Goal: Task Accomplishment & Management: Manage account settings

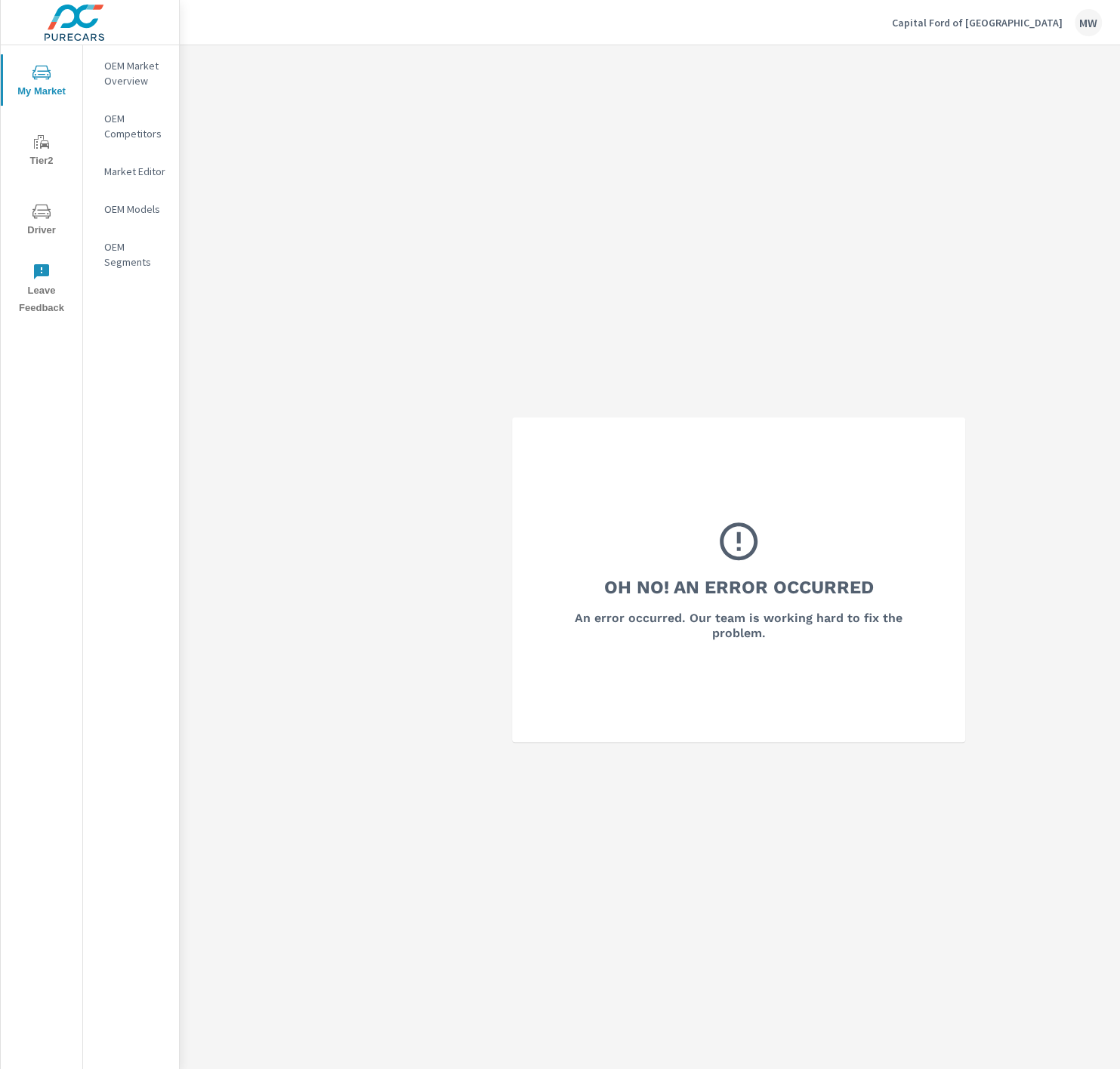
click at [1022, 23] on p "Capital Ford of [GEOGRAPHIC_DATA]" at bounding box center [977, 23] width 171 height 14
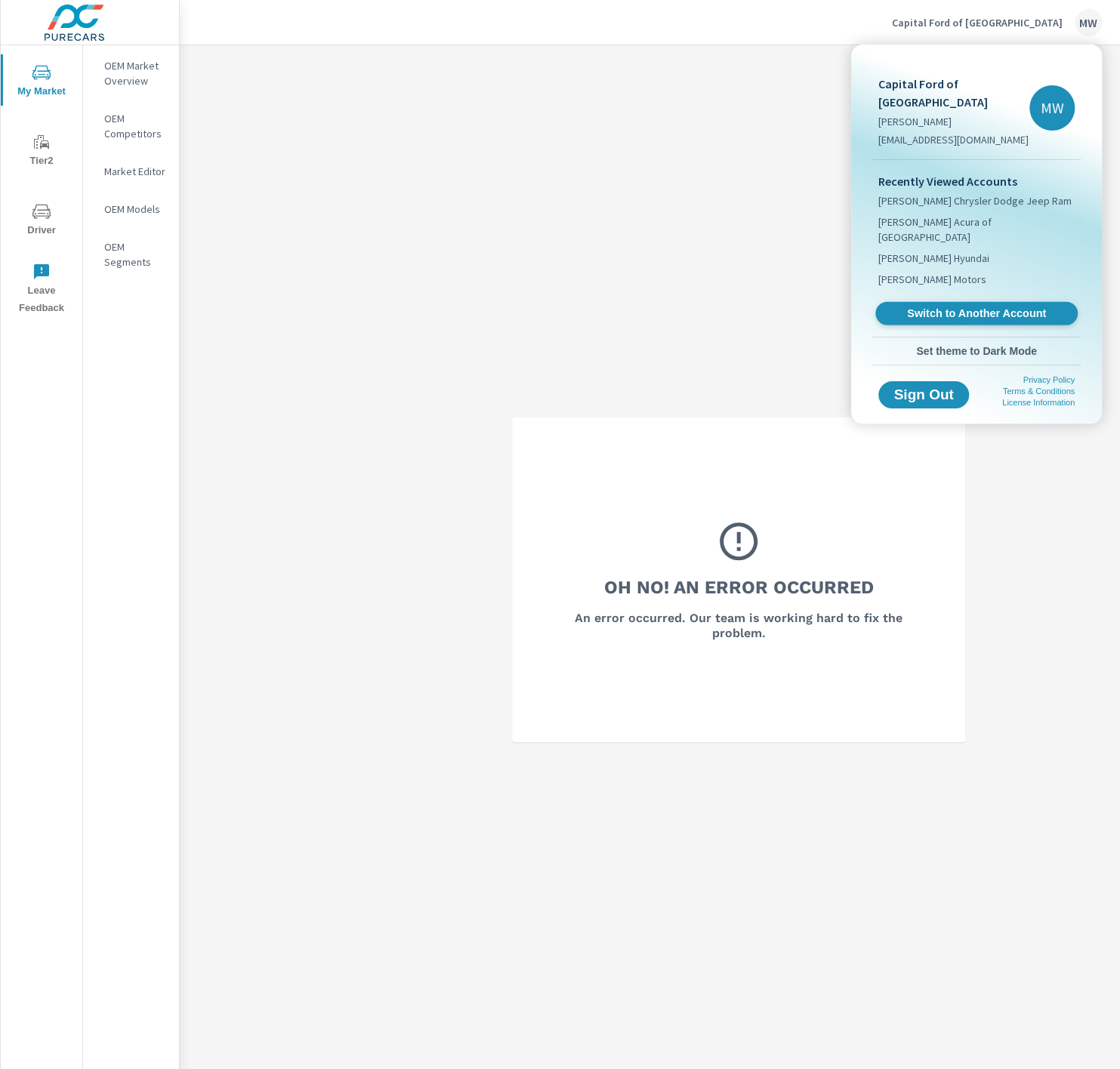
click at [982, 307] on span "Switch to Another Account" at bounding box center [976, 314] width 185 height 14
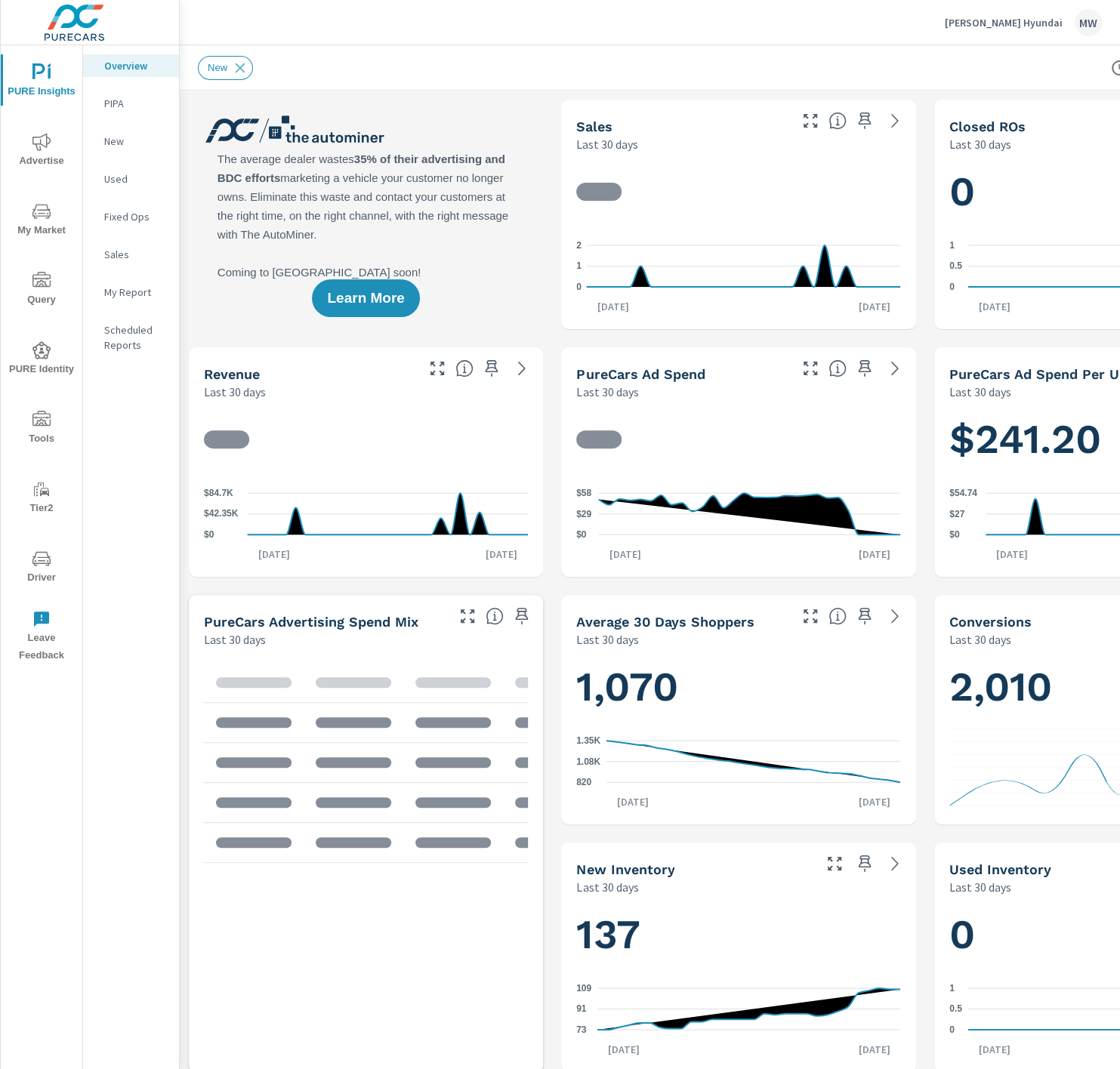
click at [43, 568] on icon "nav menu" at bounding box center [42, 558] width 18 height 18
